Goal: Task Accomplishment & Management: Manage account settings

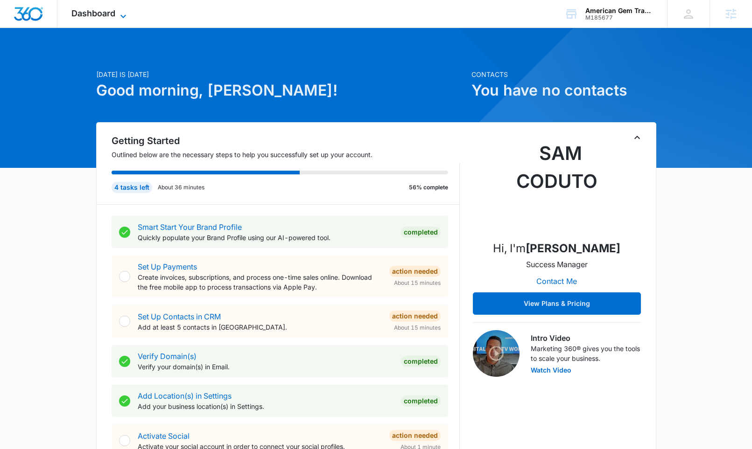
click at [108, 15] on span "Dashboard" at bounding box center [93, 13] width 44 height 10
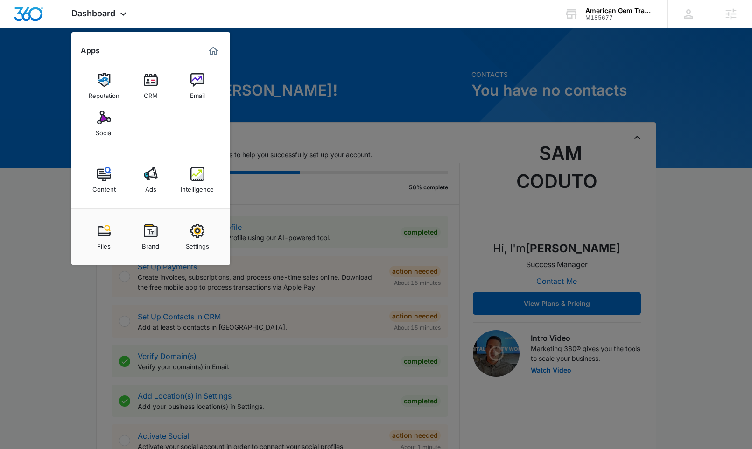
click at [205, 185] on div "Intelligence" at bounding box center [197, 187] width 33 height 12
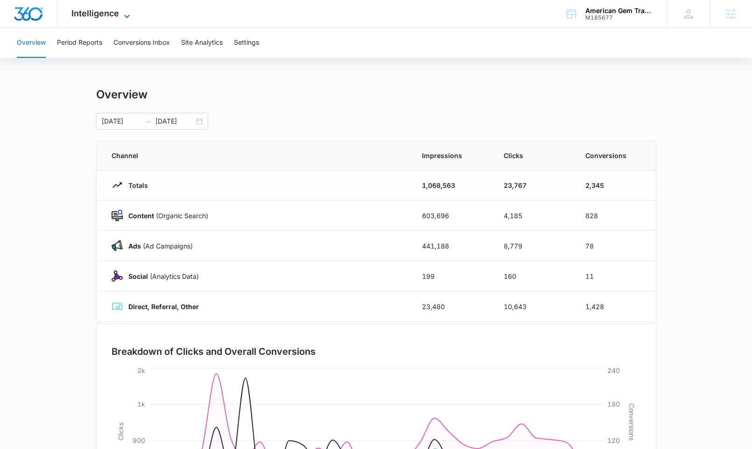
click at [113, 11] on span "Intelligence" at bounding box center [95, 13] width 48 height 10
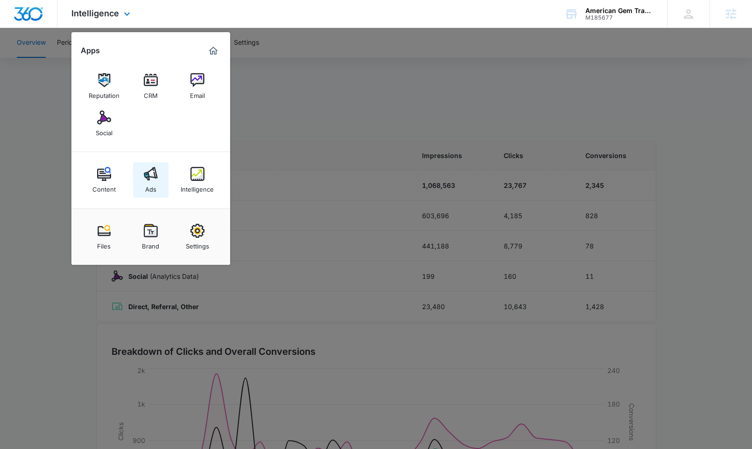
click at [145, 181] on div "Ads" at bounding box center [150, 187] width 11 height 12
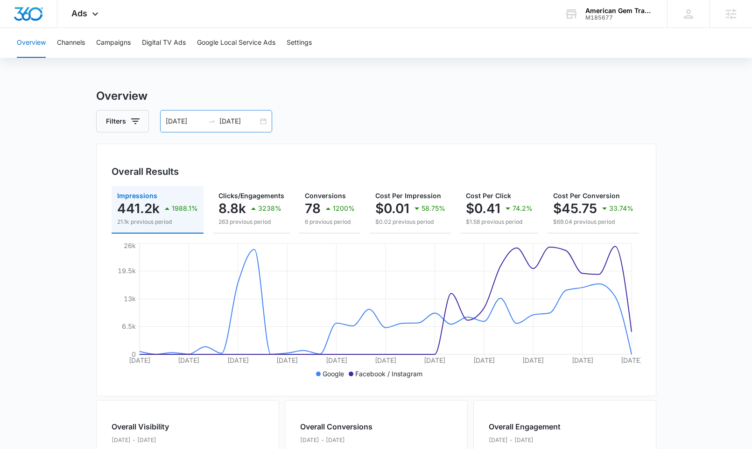
drag, startPoint x: 258, startPoint y: 120, endPoint x: 246, endPoint y: 114, distance: 13.1
click at [258, 120] on div "09/06/2025 10/06/2025" at bounding box center [216, 121] width 112 height 22
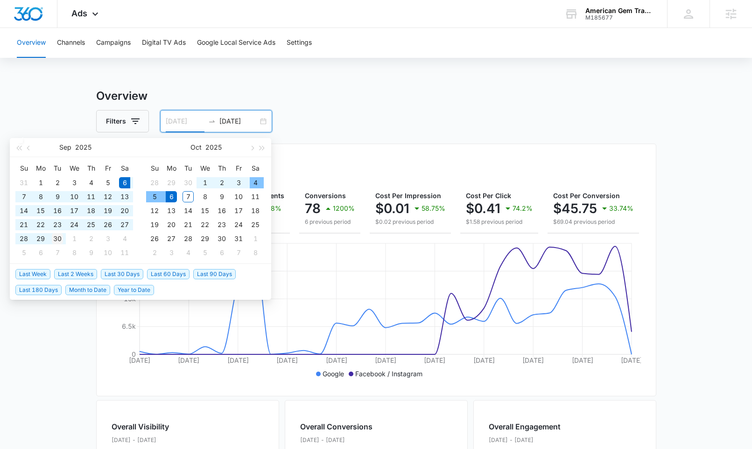
type input "09/30/2025"
click at [57, 238] on div "30" at bounding box center [57, 238] width 11 height 11
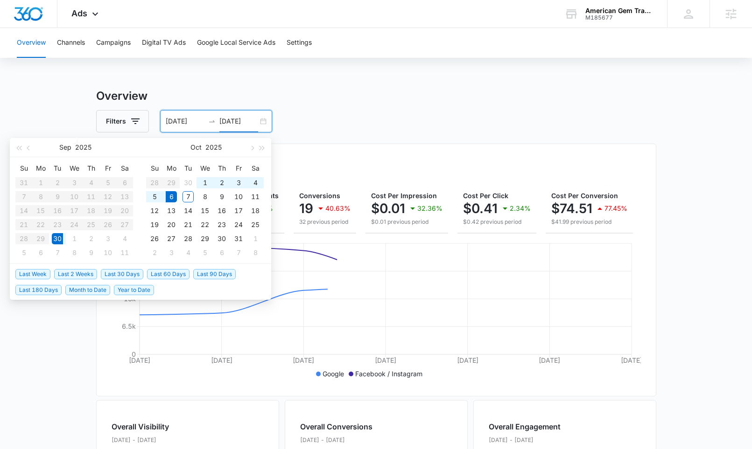
type input "10/06/2025"
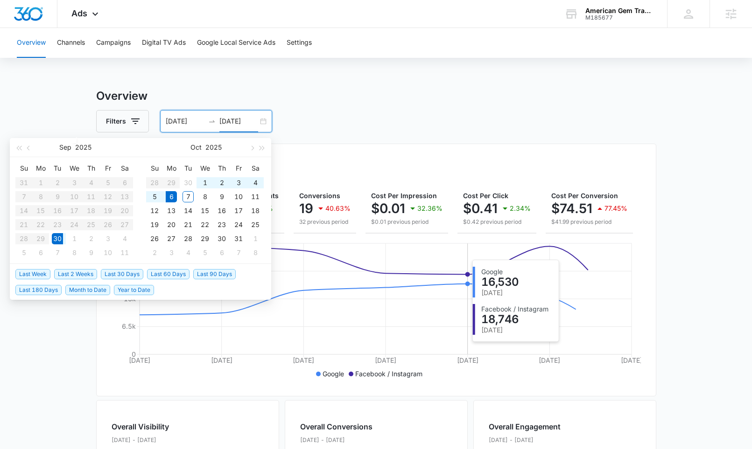
click at [481, 263] on icon "Sep 30 Oct 1 Oct 2 Oct 3 Oct 4 Oct 5 Oct 6 0 6.5k 13k 19.5k 26k" at bounding box center [375, 311] width 529 height 140
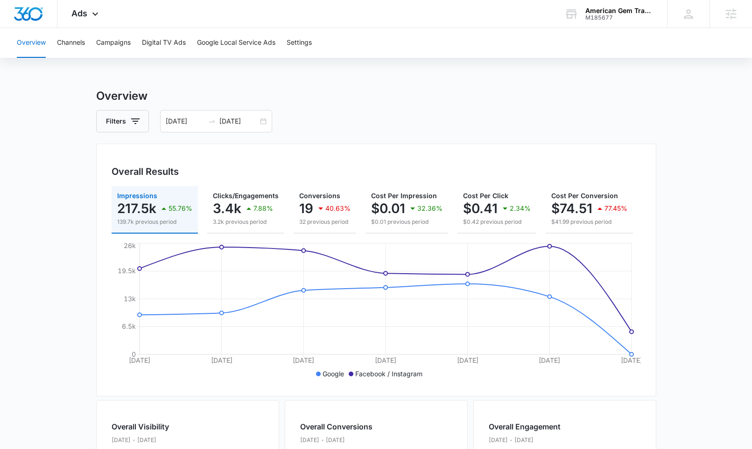
click at [684, 265] on main "Overview Filters 09/30/2025 10/06/2025 Overall Results Impressions 217.5k 55.76…" at bounding box center [376, 423] width 752 height 670
click at [259, 119] on div "09/30/2025 10/06/2025" at bounding box center [216, 121] width 112 height 22
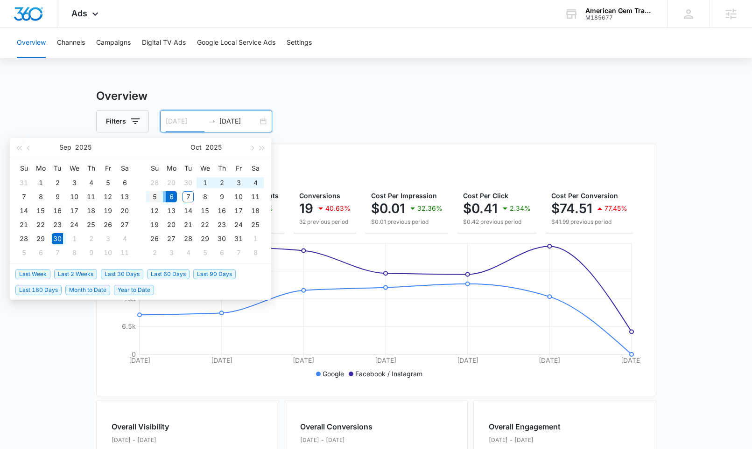
type input "10/05/2025"
click at [154, 197] on div "5" at bounding box center [154, 196] width 11 height 11
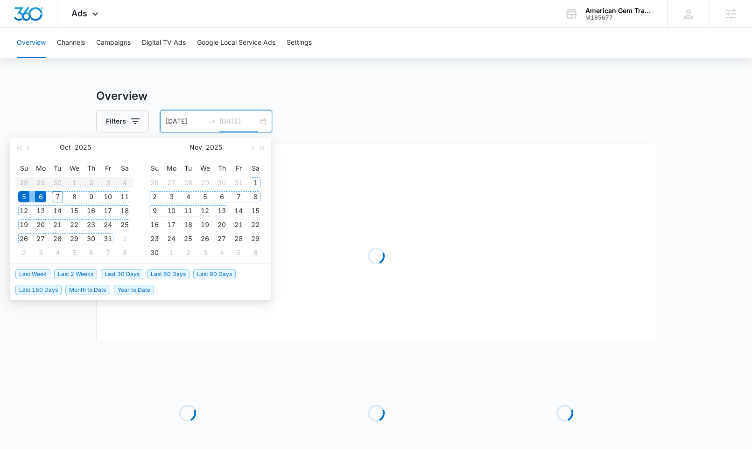
type input "10/06/2025"
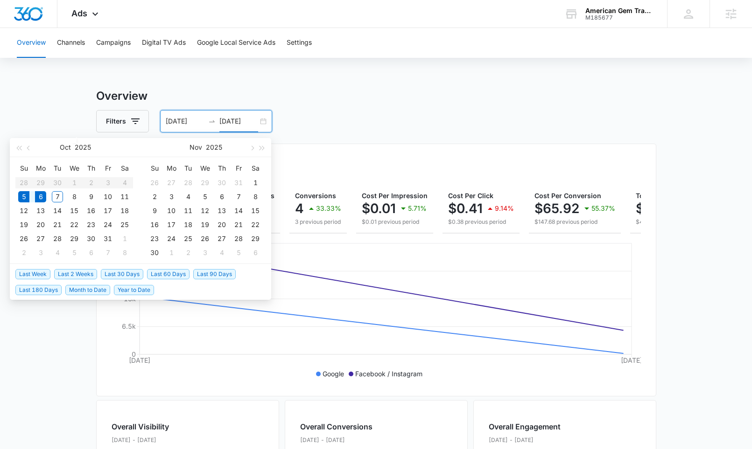
scroll to position [2, 0]
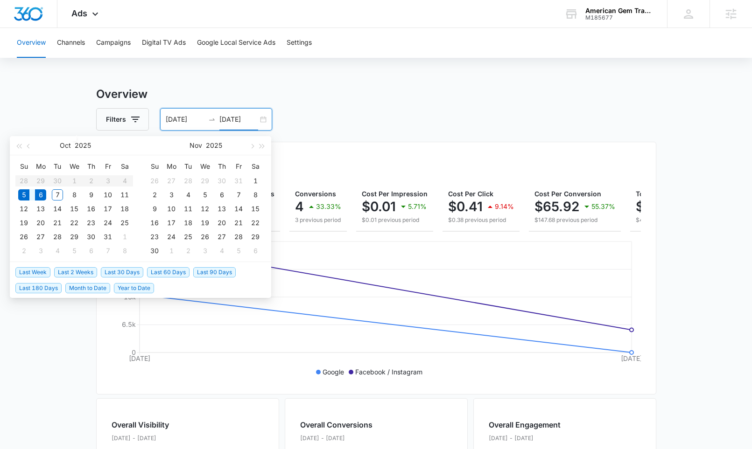
click at [463, 115] on div "Filters 10/05/2025 10/06/2025" at bounding box center [376, 119] width 560 height 22
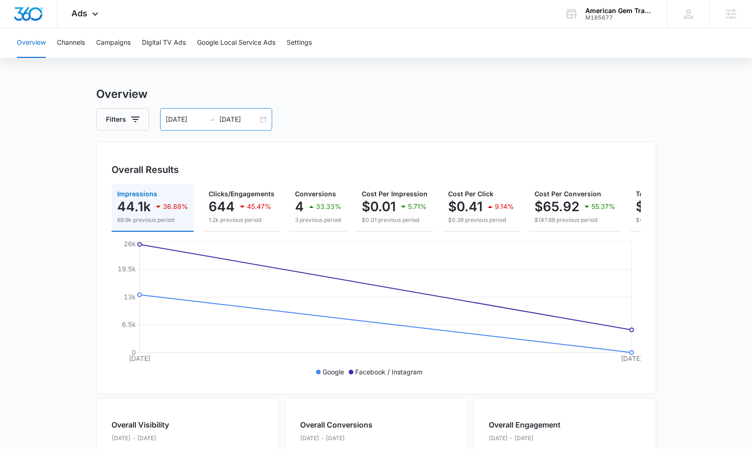
click at [265, 118] on div "10/05/2025 10/06/2025" at bounding box center [216, 119] width 112 height 22
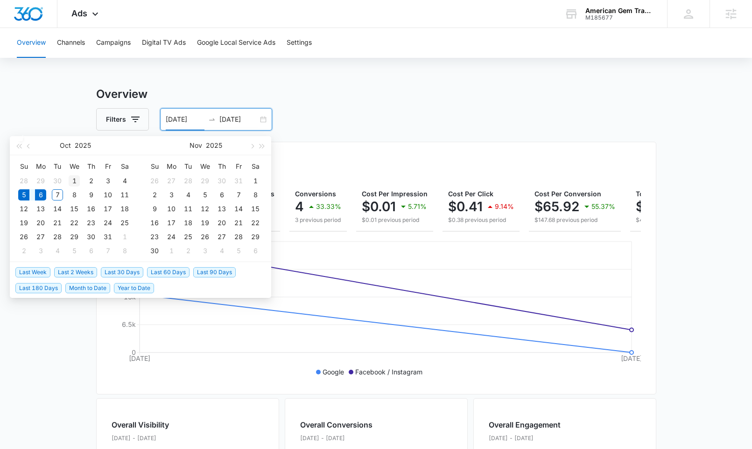
type input "10/01/2025"
click at [78, 182] on div "1" at bounding box center [74, 180] width 11 height 11
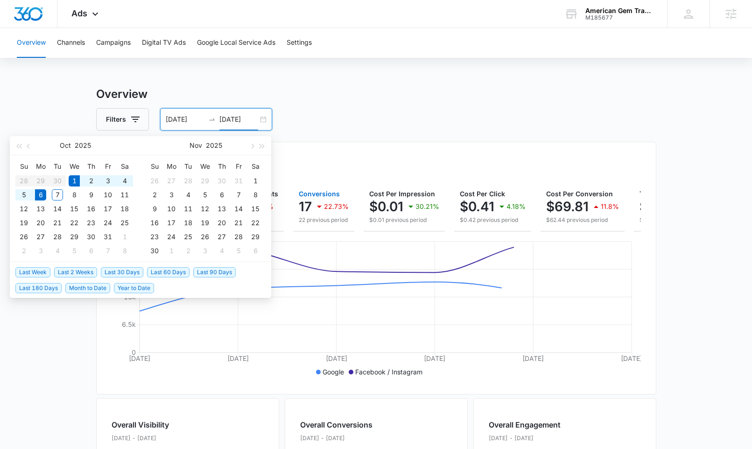
type input "10/06/2025"
click at [675, 310] on main "Overview Filters 10/01/2025 10/06/2025 Overall Results Impressions 188.2k 23.8%…" at bounding box center [376, 421] width 752 height 670
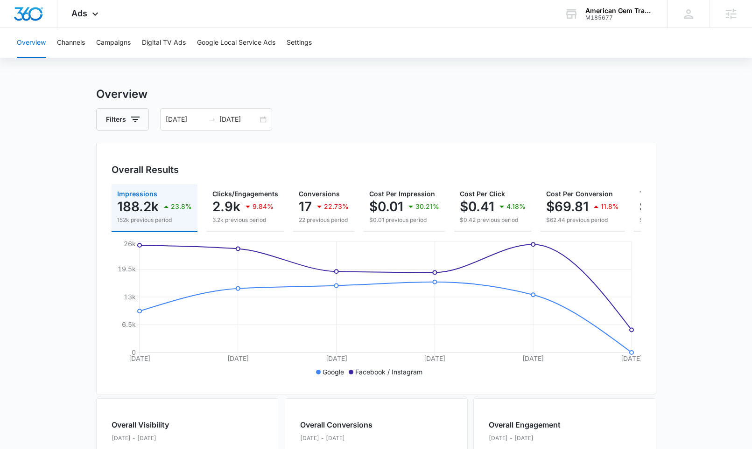
click at [630, 355] on circle at bounding box center [631, 353] width 4 height 4
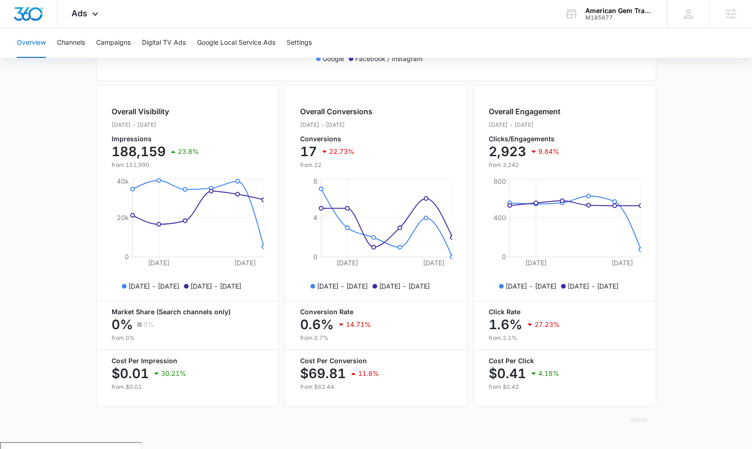
scroll to position [124, 0]
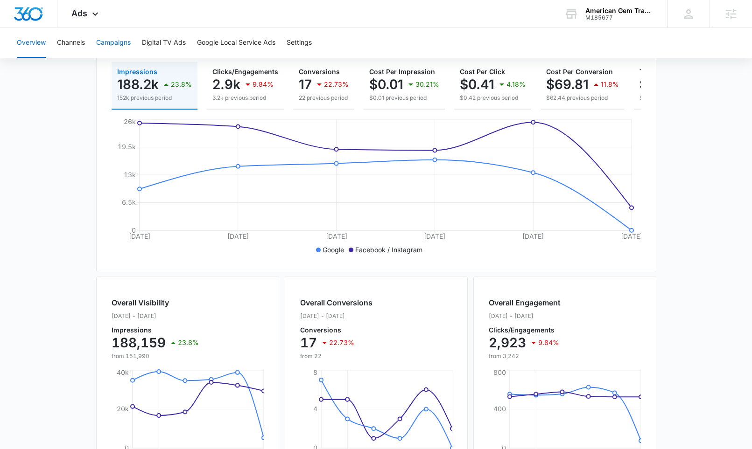
click at [113, 45] on button "Campaigns" at bounding box center [113, 43] width 35 height 30
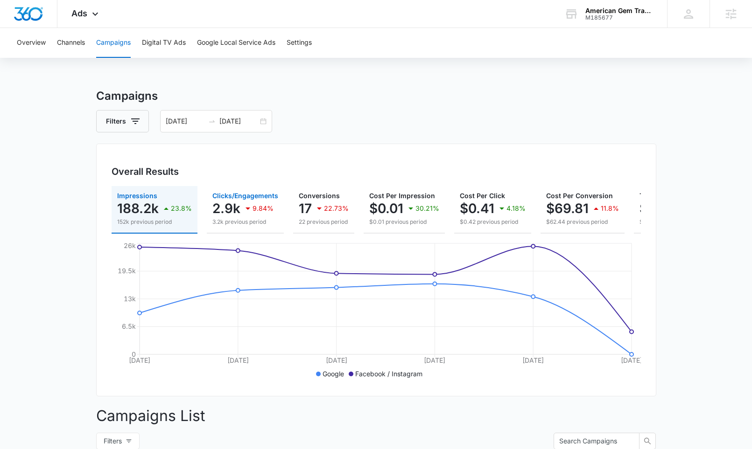
click at [248, 208] on icon "button" at bounding box center [247, 208] width 11 height 11
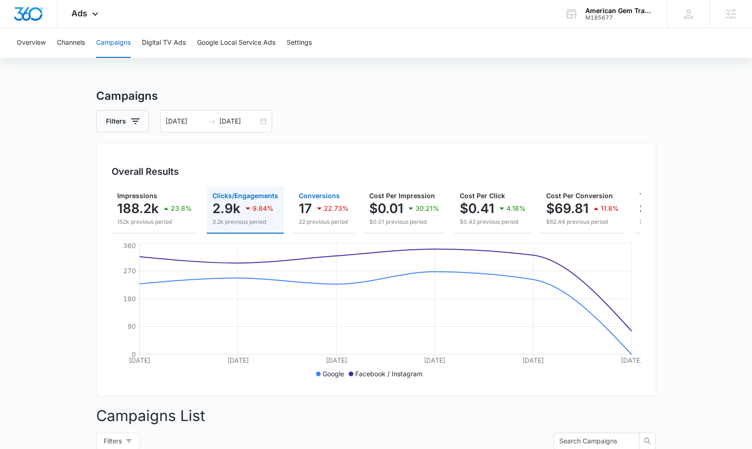
click at [309, 208] on p "17" at bounding box center [305, 208] width 13 height 15
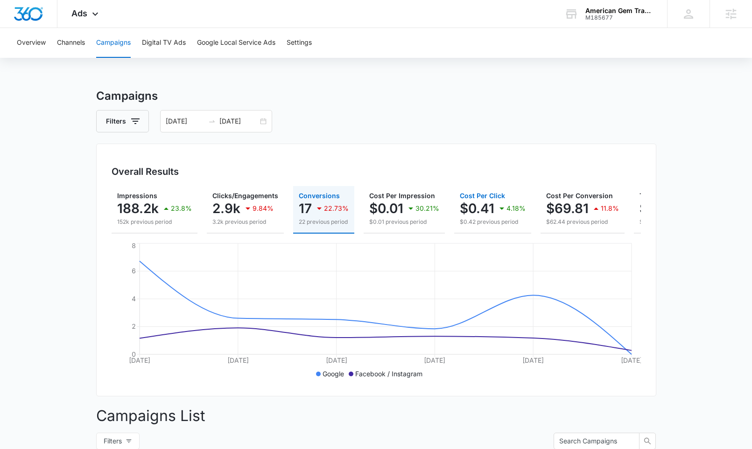
click at [470, 209] on p "$0.41" at bounding box center [477, 208] width 35 height 15
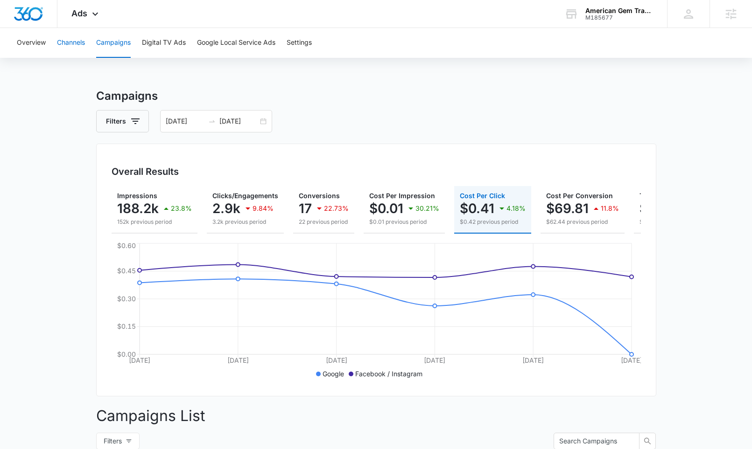
click at [60, 45] on button "Channels" at bounding box center [71, 43] width 28 height 30
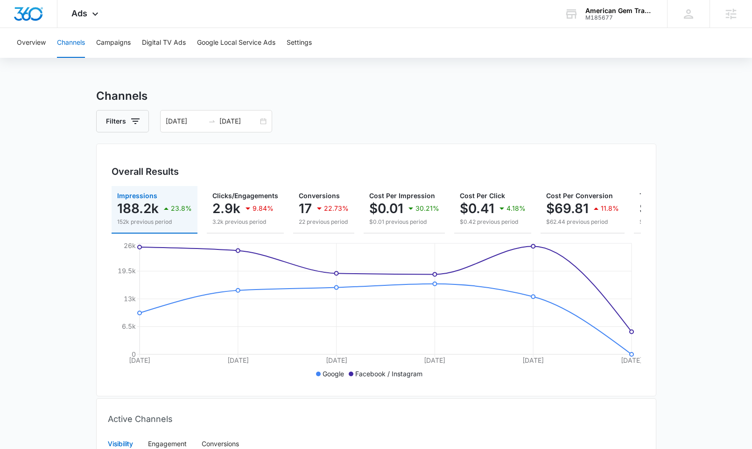
click at [631, 334] on circle at bounding box center [631, 332] width 4 height 4
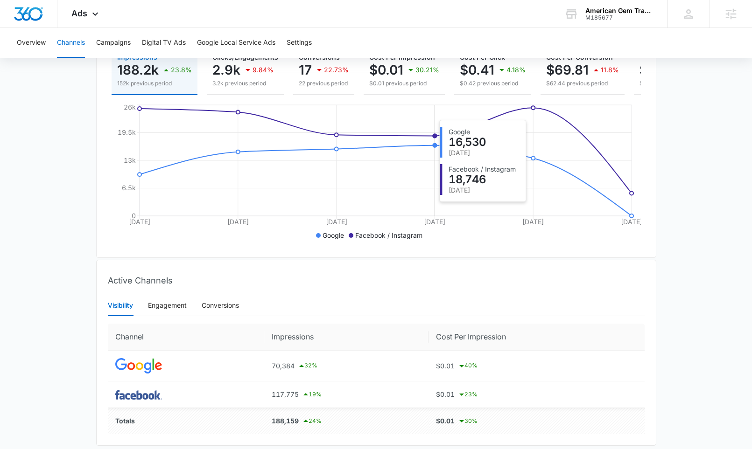
scroll to position [176, 0]
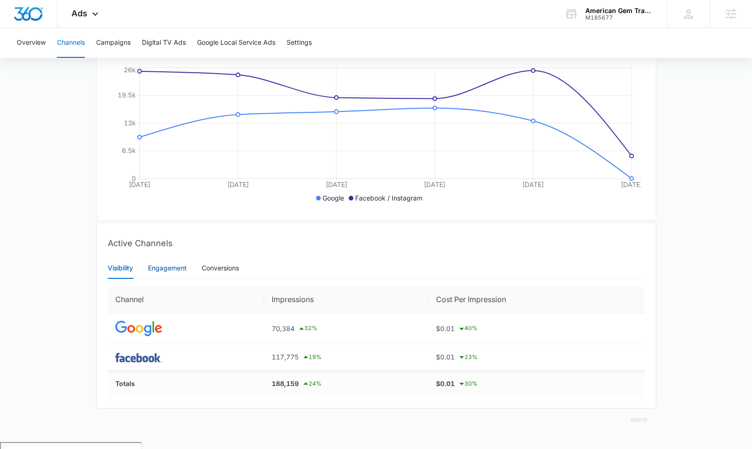
click at [158, 273] on div "Engagement" at bounding box center [167, 268] width 39 height 10
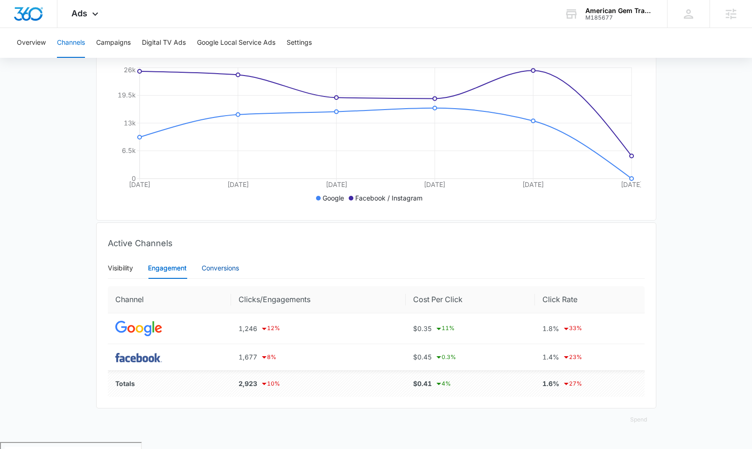
click at [226, 271] on div "Conversions" at bounding box center [220, 268] width 37 height 10
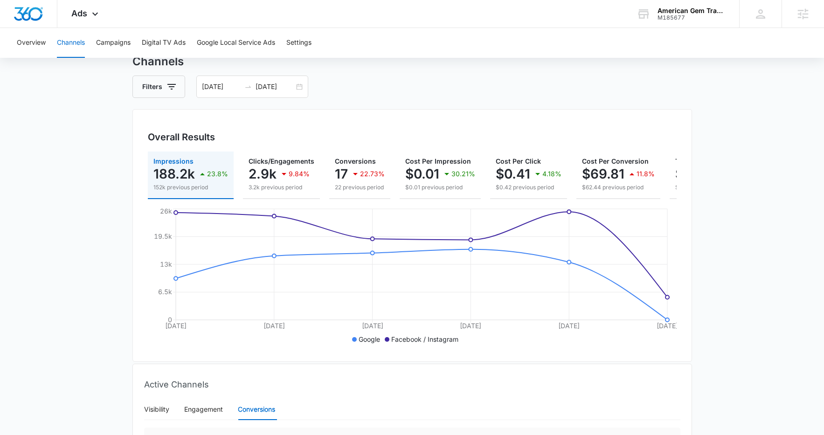
scroll to position [0, 0]
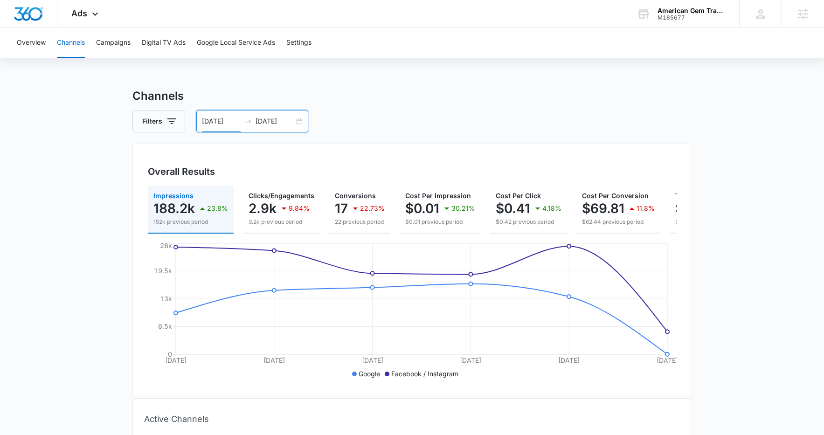
click at [230, 120] on input "10/01/2025" at bounding box center [221, 121] width 39 height 10
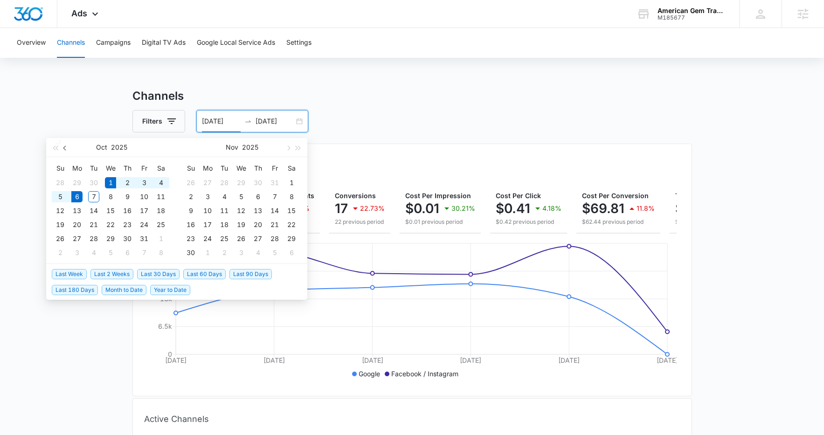
click at [64, 148] on span "button" at bounding box center [65, 148] width 5 height 5
type input "09/24/2025"
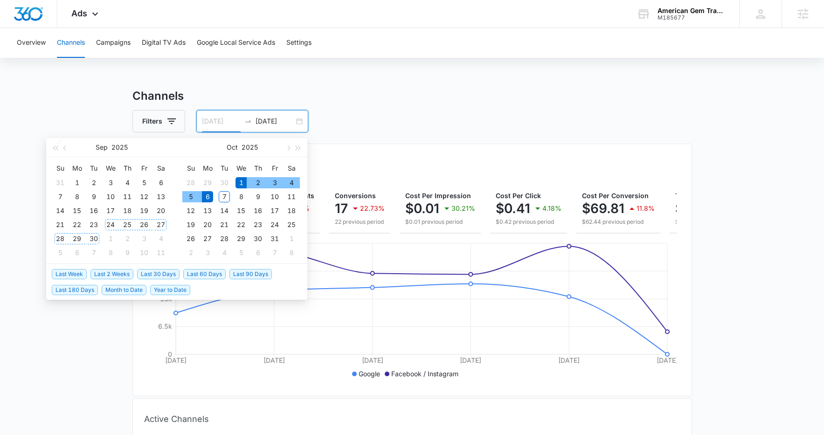
click at [110, 224] on div "24" at bounding box center [110, 224] width 11 height 11
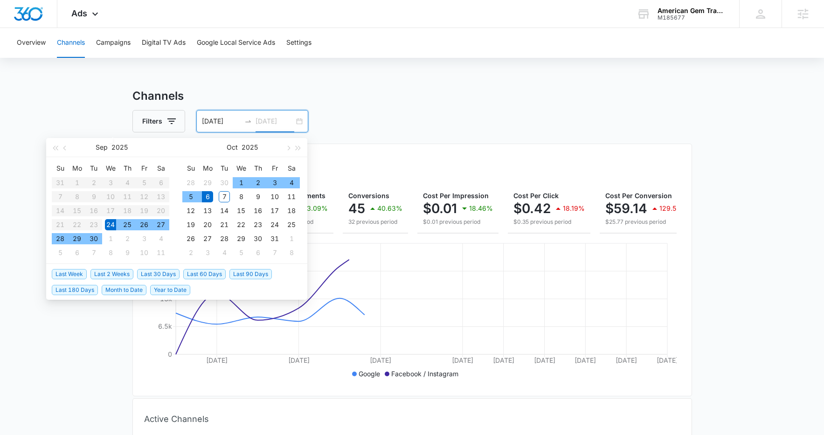
click at [209, 195] on div "6" at bounding box center [207, 196] width 11 height 11
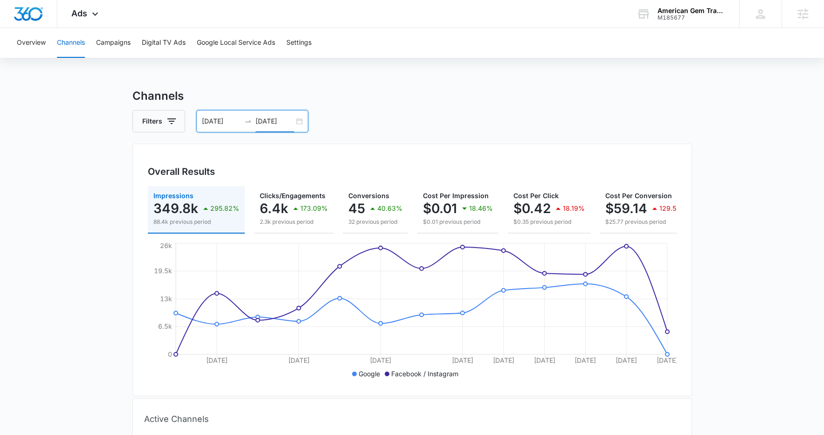
click at [270, 123] on input "10/06/2025" at bounding box center [275, 121] width 39 height 10
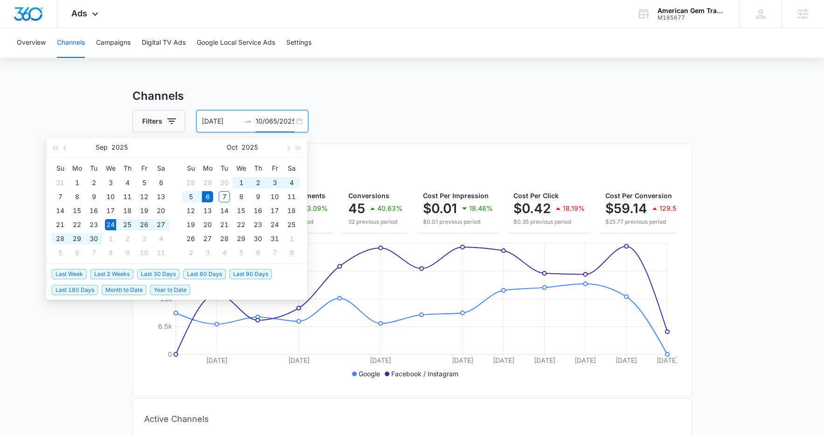
type input "10/06/2025"
click at [188, 194] on div "5" at bounding box center [190, 196] width 11 height 11
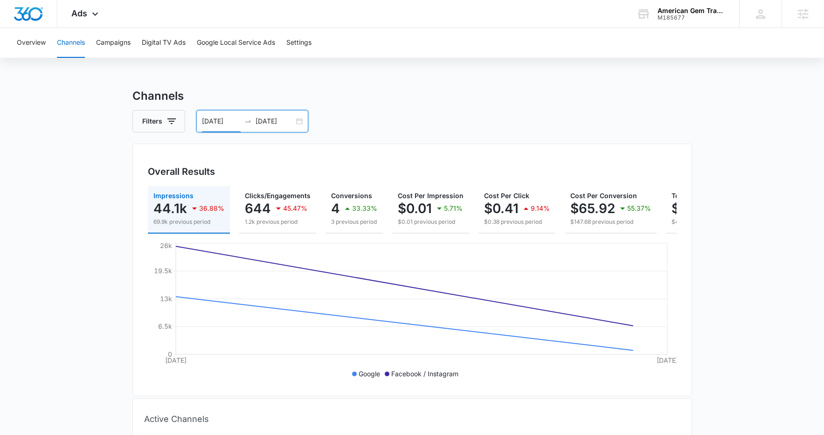
click at [216, 121] on input "10/05/2025" at bounding box center [221, 121] width 39 height 10
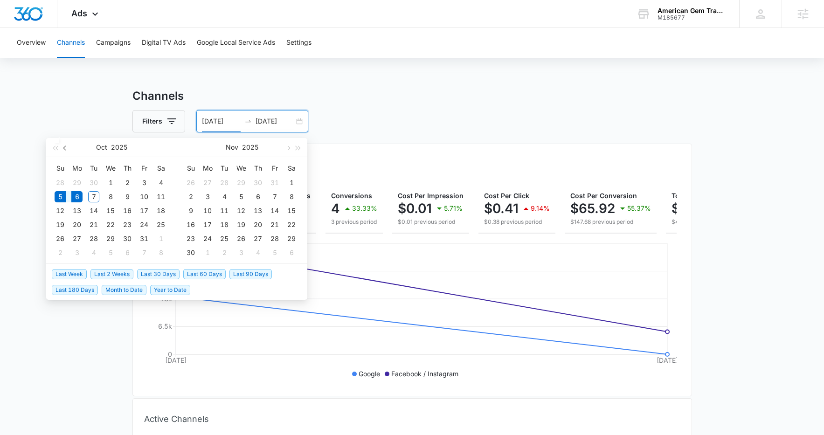
click at [66, 149] on span "button" at bounding box center [65, 148] width 5 height 5
type input "09/24/2025"
click at [111, 224] on div "24" at bounding box center [110, 224] width 11 height 11
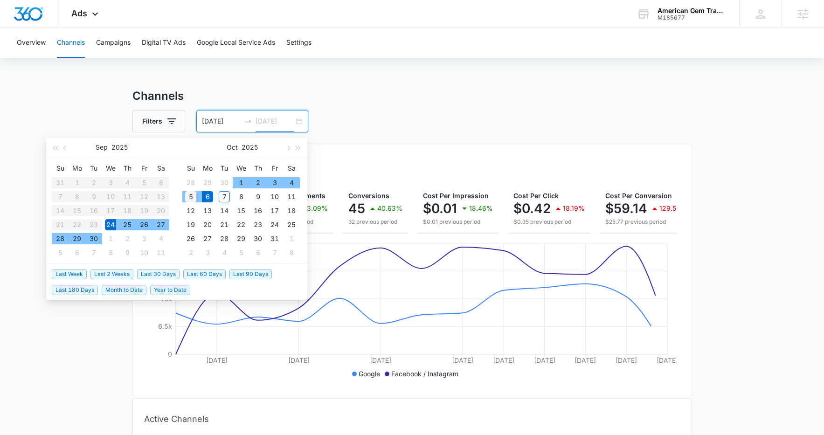
type input "10/05/2025"
click at [188, 196] on div "5" at bounding box center [190, 196] width 11 height 11
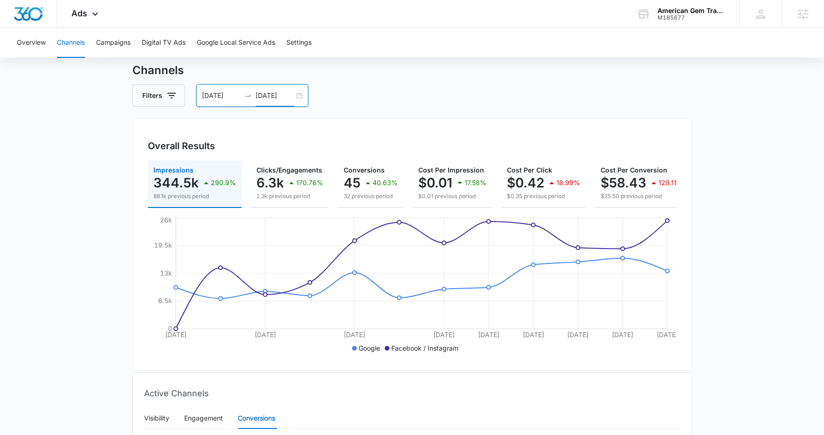
scroll to position [17, 0]
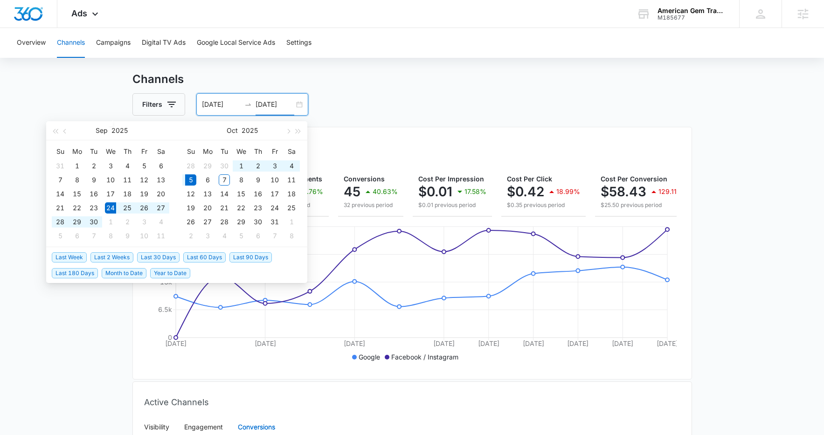
click at [510, 84] on h3 "Channels" at bounding box center [412, 79] width 560 height 17
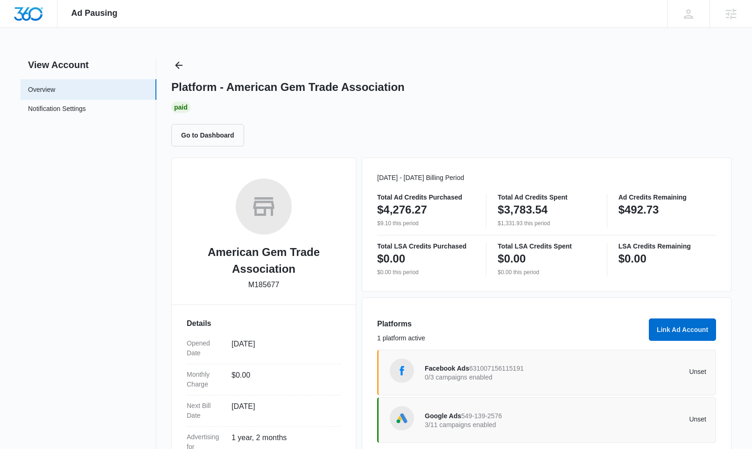
click at [474, 415] on span "549-139-2576" at bounding box center [481, 415] width 41 height 7
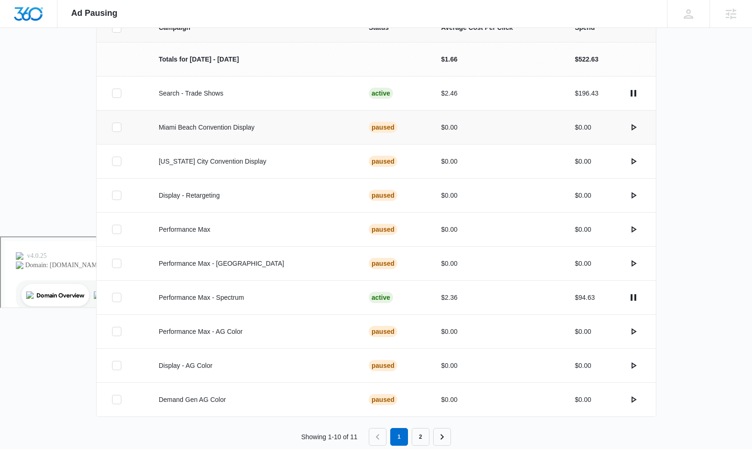
scroll to position [232, 0]
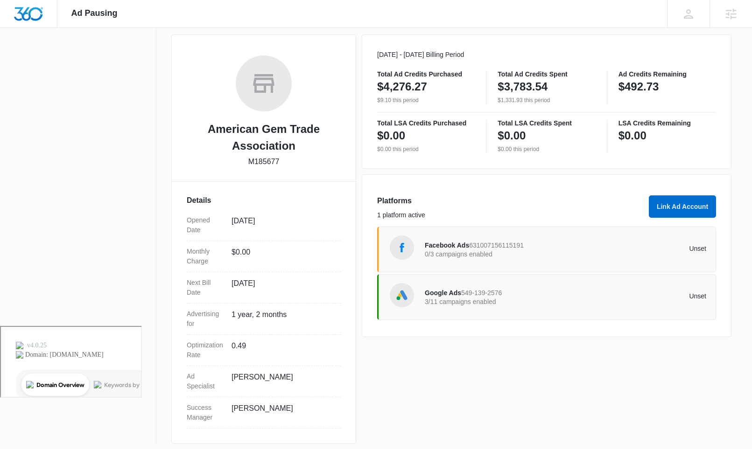
scroll to position [129, 0]
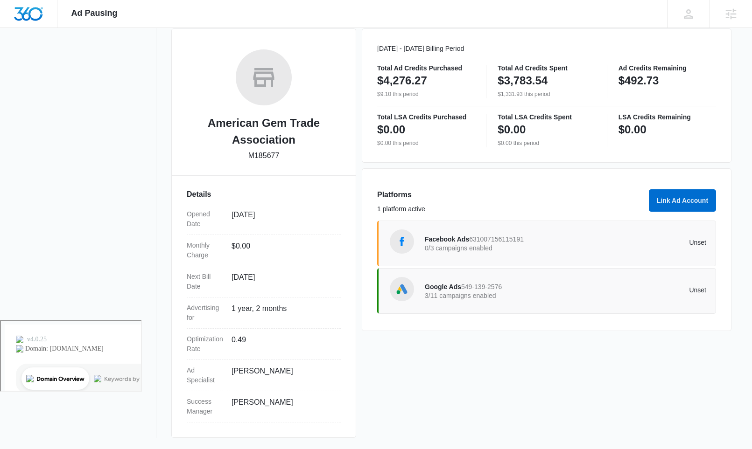
click at [697, 242] on p "Unset" at bounding box center [635, 242] width 141 height 7
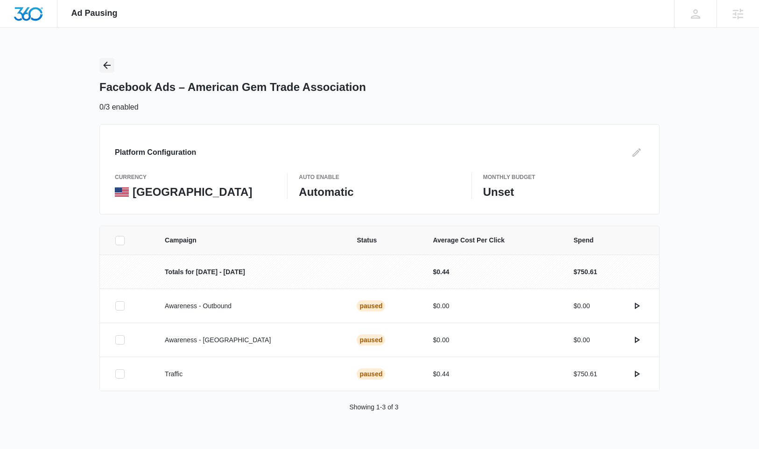
click at [103, 62] on icon "Back" at bounding box center [106, 65] width 11 height 11
click at [104, 16] on span "Ad Pausing" at bounding box center [94, 13] width 46 height 10
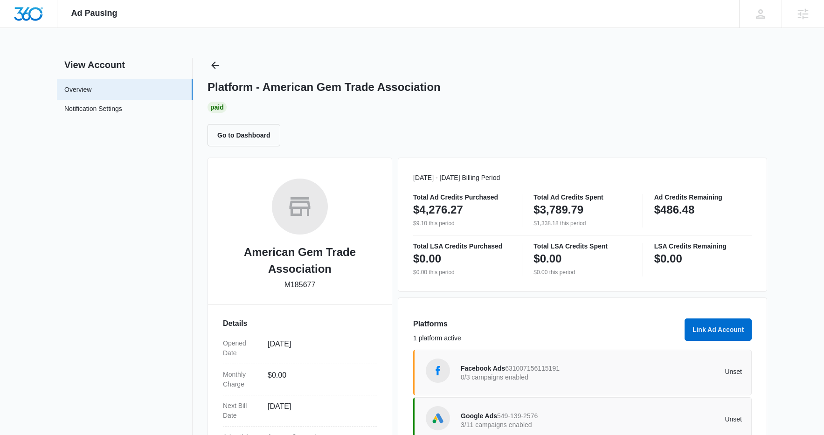
click at [525, 412] on span "549-139-2576" at bounding box center [517, 415] width 41 height 7
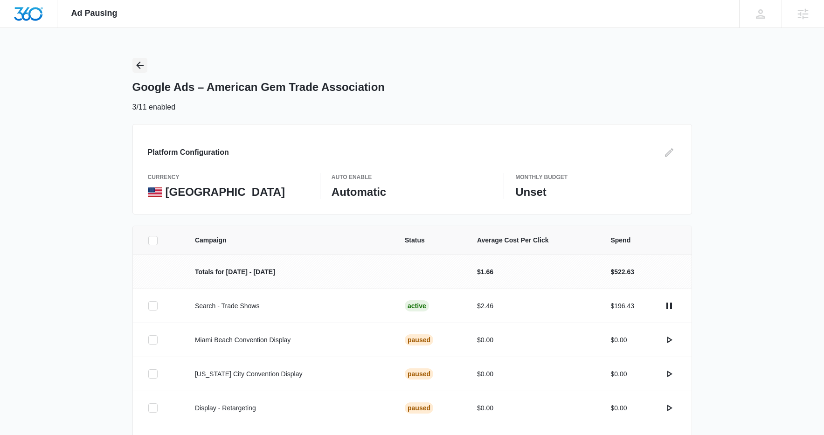
click at [142, 64] on icon "Back" at bounding box center [139, 65] width 11 height 11
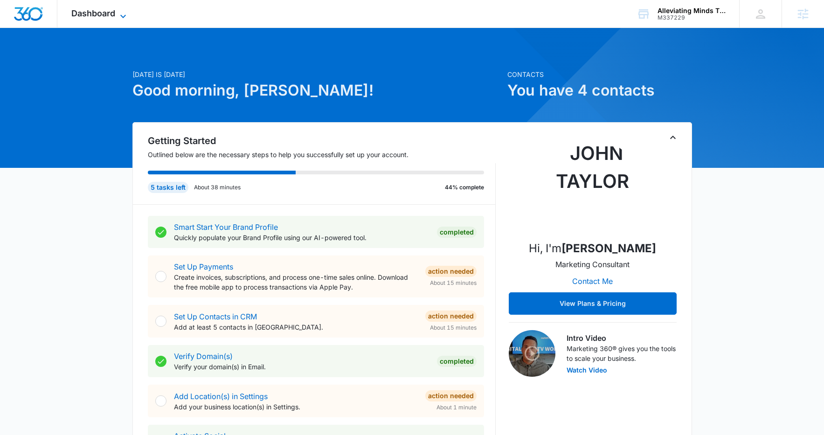
click at [92, 15] on span "Dashboard" at bounding box center [93, 13] width 44 height 10
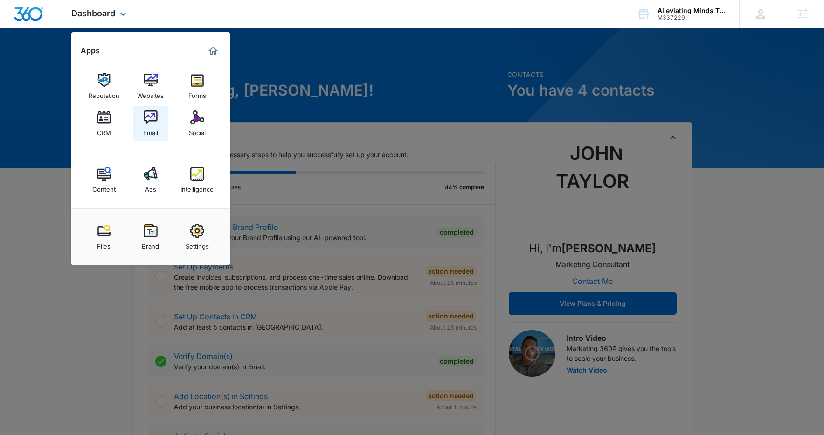
click at [149, 125] on div "Email" at bounding box center [150, 131] width 15 height 12
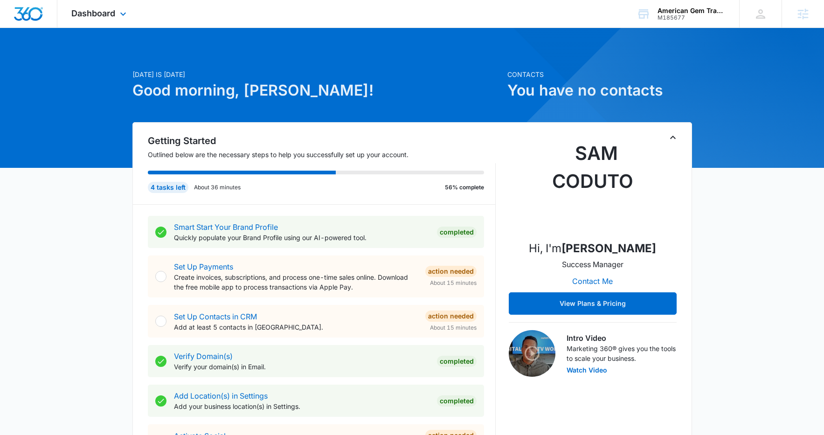
click at [89, 19] on div "Dashboard Apps Reputation CRM Email Social Content Ads Intelligence Files Brand…" at bounding box center [99, 14] width 85 height 28
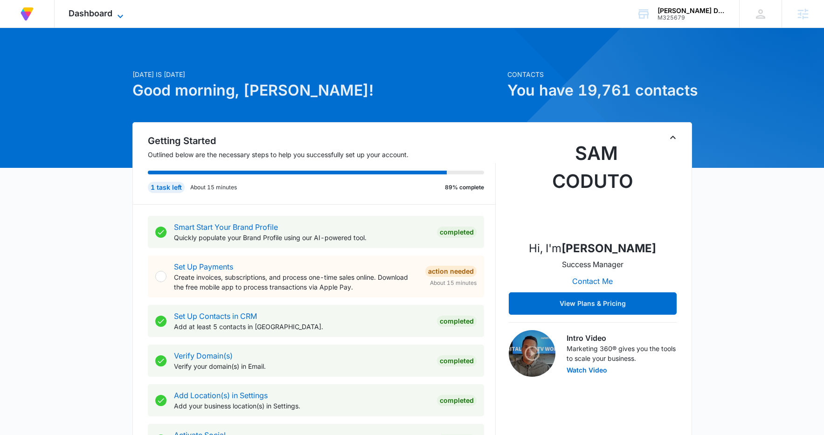
click at [100, 14] on span "Dashboard" at bounding box center [91, 13] width 44 height 10
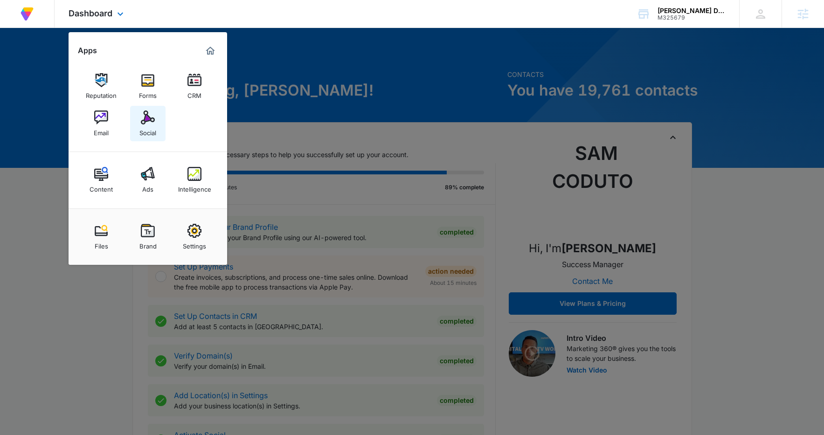
click at [153, 114] on img at bounding box center [148, 118] width 14 height 14
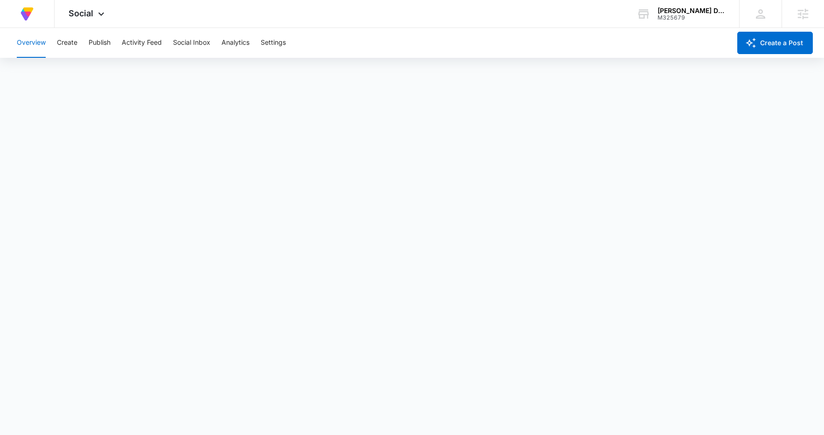
scroll to position [2, 0]
click at [66, 43] on button "Create" at bounding box center [67, 43] width 21 height 30
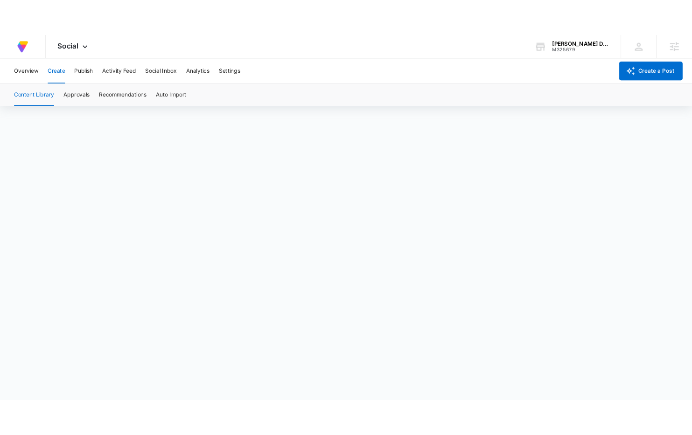
scroll to position [2, 0]
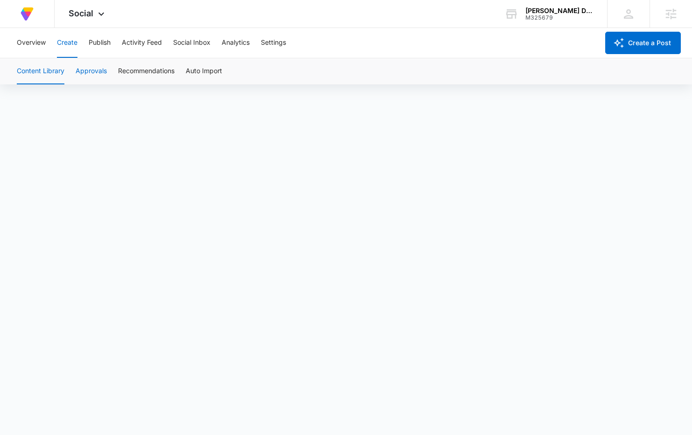
click at [98, 73] on button "Approvals" at bounding box center [91, 71] width 31 height 26
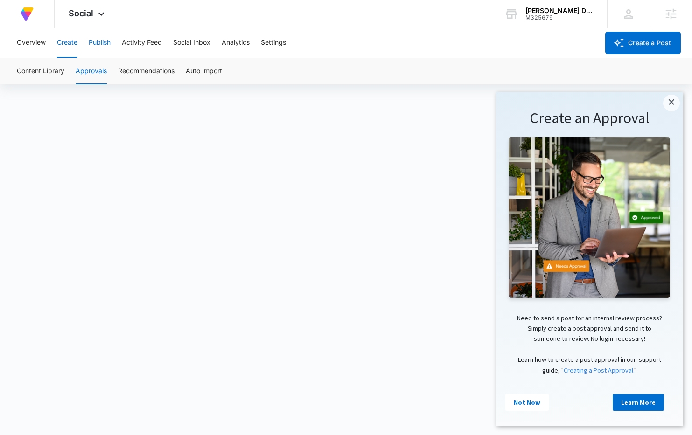
click at [95, 38] on button "Publish" at bounding box center [100, 43] width 22 height 30
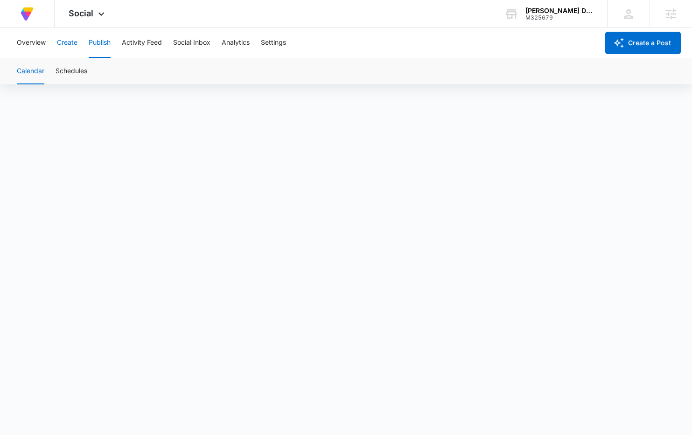
click at [64, 44] on button "Create" at bounding box center [67, 43] width 21 height 30
